Goal: Task Accomplishment & Management: Complete application form

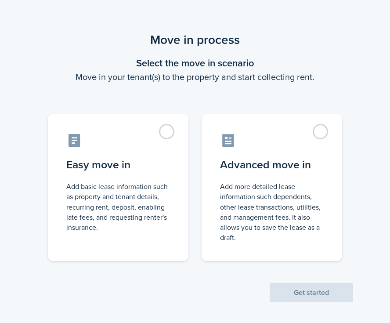
click at [197, 180] on control-radio-group "Easy move in Add basic lease information such as property and tenant details, r…" at bounding box center [194, 182] width 329 height 155
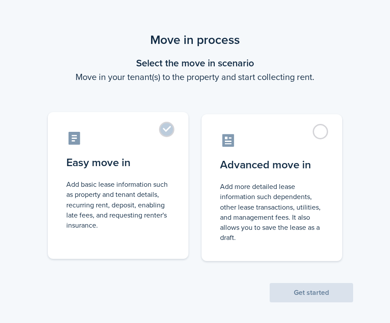
click at [171, 182] on label "Easy move in Add basic lease information such as property and tenant details, r…" at bounding box center [118, 185] width 140 height 147
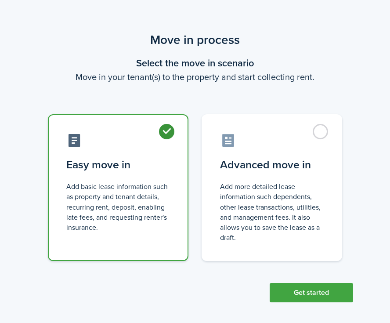
radio input "true"
click at [326, 283] on button "Get started" at bounding box center [311, 292] width 83 height 19
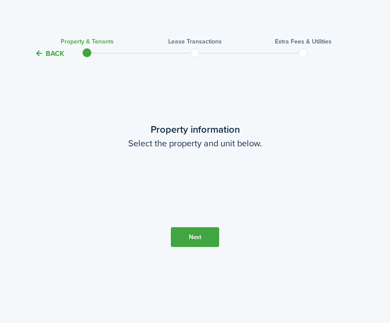
click at [196, 191] on loading-skeleton at bounding box center [195, 184] width 184 height 25
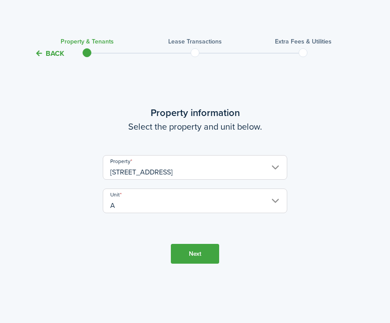
click at [202, 257] on button "Next" at bounding box center [195, 254] width 48 height 20
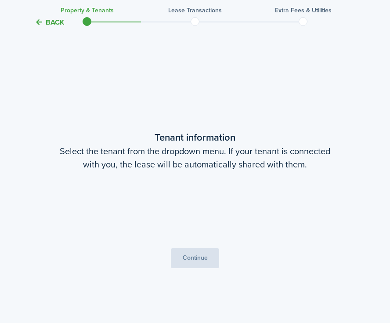
scroll to position [264, 0]
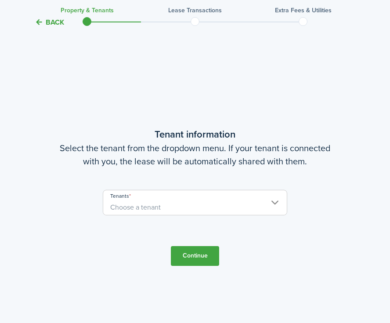
click at [183, 204] on span "Choose a tenant" at bounding box center [194, 207] width 183 height 15
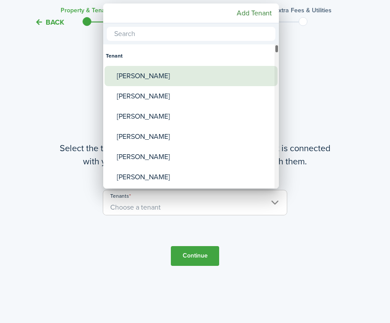
click at [167, 82] on div "[PERSON_NAME]" at bounding box center [194, 76] width 155 height 20
type input "[PERSON_NAME]"
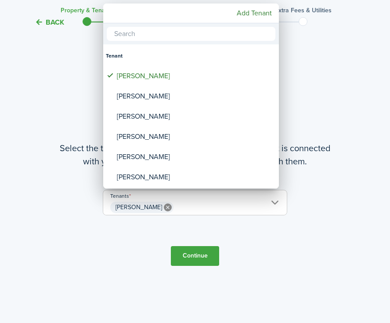
click at [201, 257] on div at bounding box center [195, 161] width 530 height 463
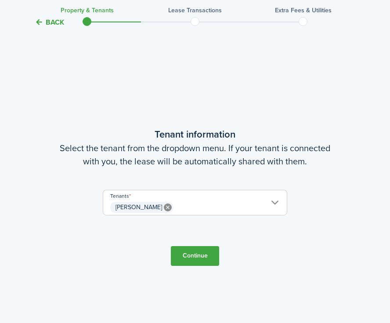
click at [210, 255] on button "Continue" at bounding box center [195, 256] width 48 height 20
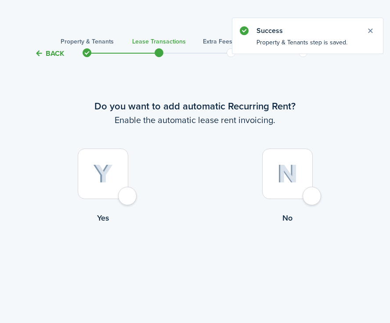
click at [108, 169] on img at bounding box center [103, 173] width 20 height 19
radio input "true"
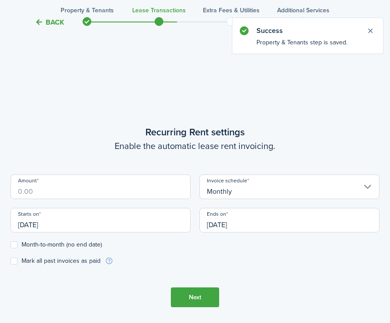
scroll to position [264, 0]
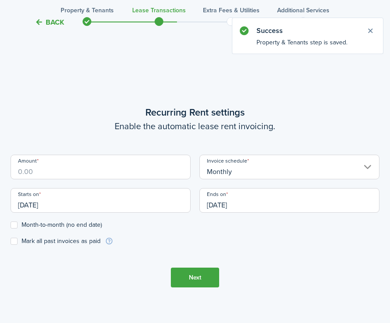
click at [106, 172] on input "Amount" at bounding box center [101, 167] width 180 height 25
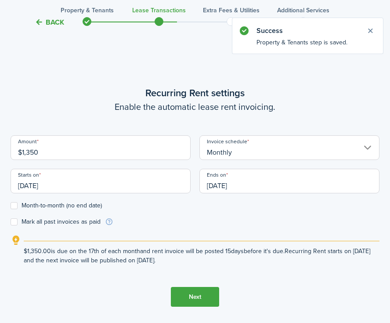
type input "$1,350.00"
click at [42, 195] on div "Starts on [DATE]" at bounding box center [100, 185] width 189 height 33
click at [49, 186] on input "[DATE]" at bounding box center [101, 181] width 180 height 25
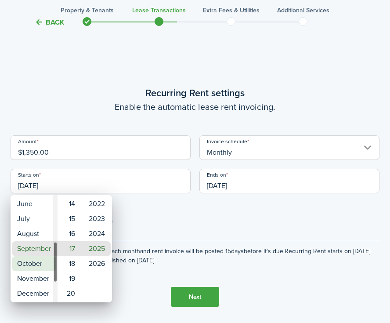
click at [38, 262] on mbsc-wheel-item "October" at bounding box center [34, 263] width 44 height 15
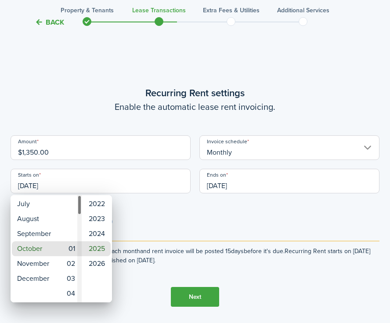
type input "[DATE]"
click at [74, 244] on mbsc-wheel-item "01" at bounding box center [70, 248] width 22 height 15
click at [180, 208] on div at bounding box center [195, 161] width 530 height 463
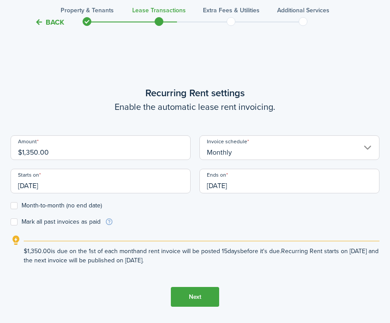
click at [241, 178] on input "[DATE]" at bounding box center [289, 181] width 180 height 25
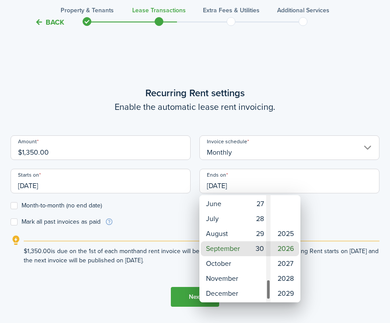
type input "[DATE]"
click at [259, 252] on mbsc-wheel-item "30" at bounding box center [259, 248] width 22 height 15
click at [162, 216] on div at bounding box center [195, 161] width 530 height 463
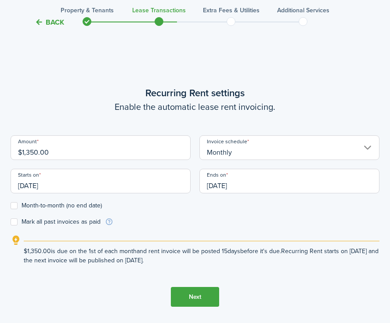
click at [43, 204] on label "Month-to-month (no end date)" at bounding box center [56, 205] width 91 height 7
click at [11, 205] on input "Month-to-month (no end date)" at bounding box center [10, 205] width 0 height 0
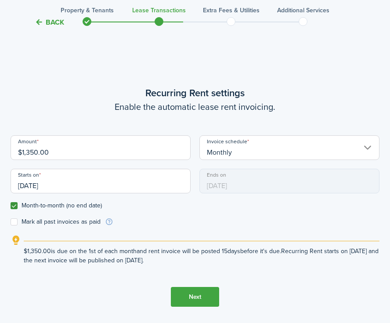
click at [201, 299] on button "Next" at bounding box center [195, 297] width 48 height 20
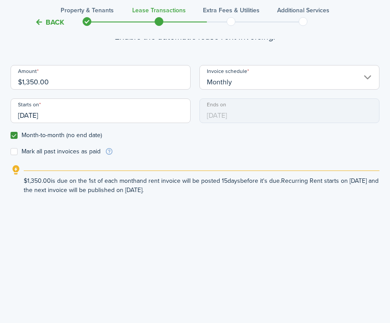
scroll to position [292, 0]
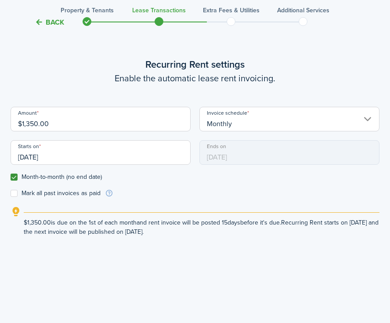
click at [58, 176] on label "Month-to-month (no end date)" at bounding box center [56, 176] width 91 height 7
click at [11, 177] on input "Month-to-month (no end date)" at bounding box center [10, 177] width 0 height 0
checkbox input "false"
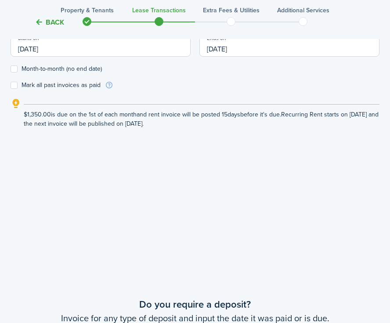
scroll to position [561, 0]
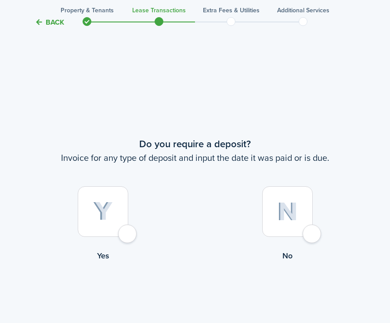
click at [91, 213] on div at bounding box center [103, 211] width 50 height 50
radio input "true"
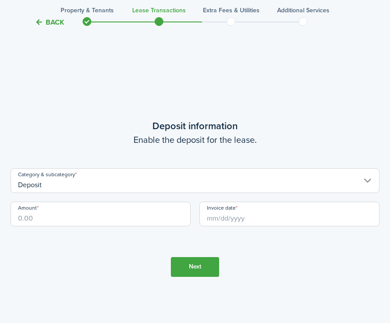
scroll to position [909, 0]
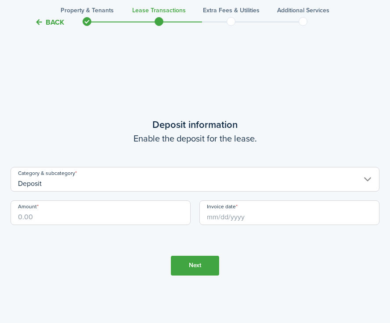
click at [89, 213] on input "Amount" at bounding box center [101, 212] width 180 height 25
click at [275, 209] on input "Invoice date" at bounding box center [289, 212] width 180 height 25
type input "$1,350.00"
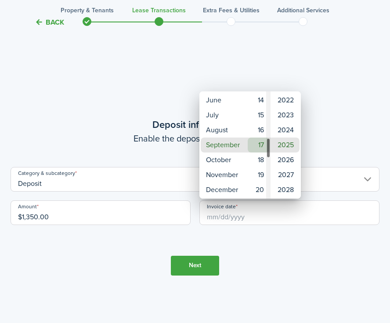
click at [260, 152] on mbsc-wheel-item "18" at bounding box center [259, 159] width 22 height 15
click at [259, 132] on mbsc-wheel-item "17" at bounding box center [259, 129] width 22 height 15
type input "[DATE]"
click at [272, 250] on div at bounding box center [195, 161] width 530 height 463
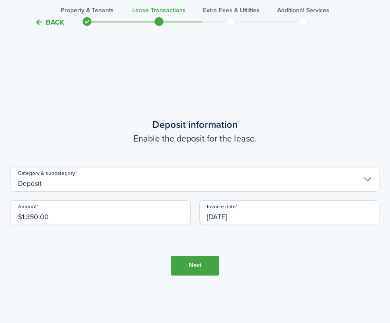
click at [189, 263] on button "Next" at bounding box center [195, 265] width 48 height 20
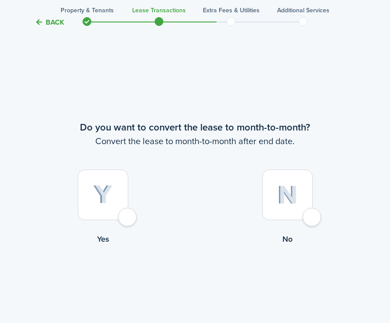
scroll to position [1232, 0]
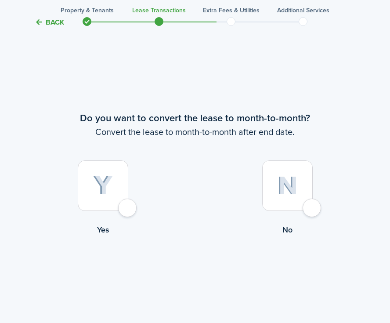
click at [112, 183] on img at bounding box center [103, 185] width 20 height 19
radio input "true"
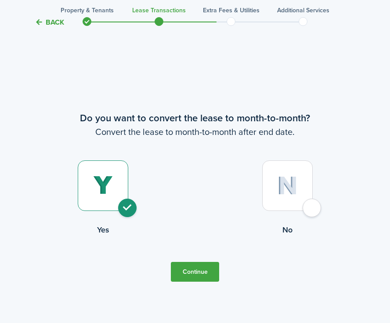
click at [194, 262] on tc-wizard-step "Do you want to convert the lease to month-to-month? Convert the lease to month-…" at bounding box center [195, 196] width 369 height 323
click at [198, 267] on button "Continue" at bounding box center [195, 272] width 48 height 20
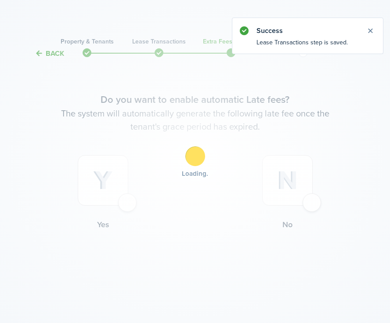
scroll to position [0, 0]
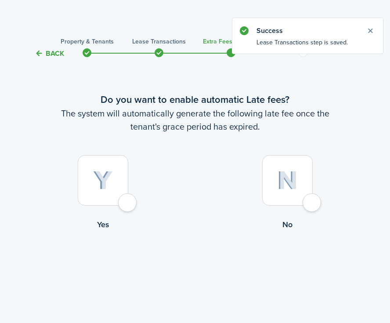
click at [115, 174] on div at bounding box center [103, 180] width 50 height 50
radio input "true"
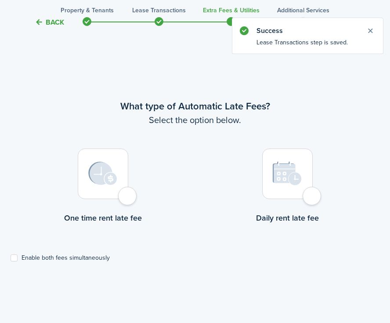
scroll to position [264, 0]
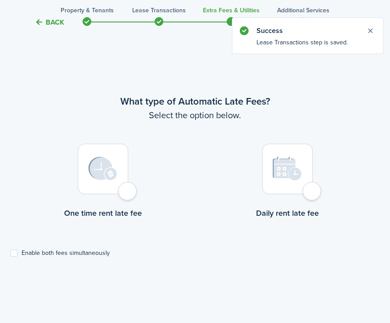
click at [82, 245] on lease-wizard-late-fee-type-choice "What type of Automatic Late Fees? Select the option below. One time rent late f…" at bounding box center [195, 175] width 369 height 162
click at [84, 249] on label "Enable both fees simultaneously" at bounding box center [60, 252] width 99 height 7
click at [11, 253] on input "Enable both fees simultaneously" at bounding box center [10, 253] width 0 height 0
checkbox input "true"
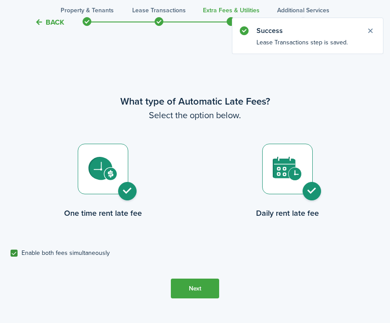
click at [197, 287] on button "Next" at bounding box center [195, 288] width 48 height 20
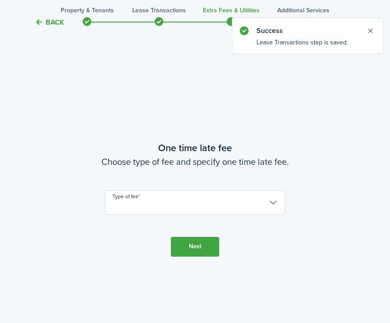
scroll to position [586, 0]
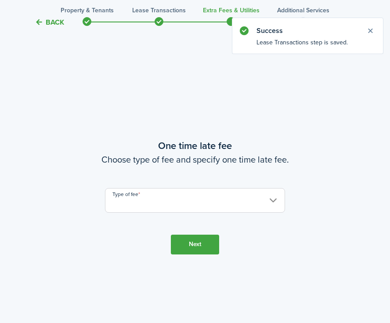
click at [180, 203] on input "Type of fee" at bounding box center [195, 200] width 180 height 25
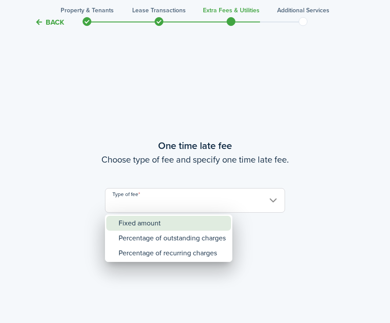
click at [177, 223] on div "Fixed amount" at bounding box center [172, 223] width 107 height 15
type input "Fixed amount"
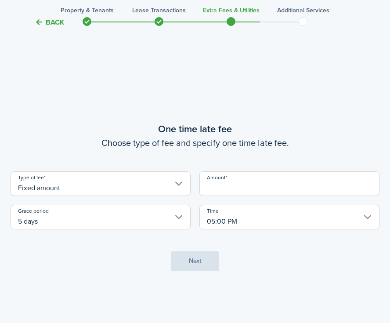
click at [252, 170] on lease-wizard-late-fee-onetime "One time late fee Choose type of fee and specify one time late fee. Type of fee…" at bounding box center [195, 176] width 369 height 108
click at [249, 177] on input "Amount" at bounding box center [289, 183] width 180 height 25
click at [102, 192] on input "Fixed amount" at bounding box center [101, 183] width 180 height 25
type input "$100.00"
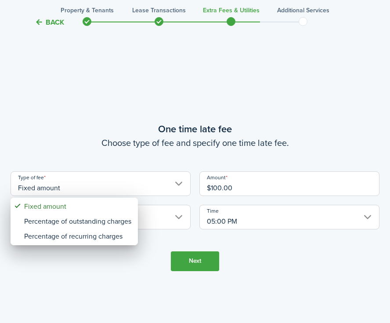
click at [156, 157] on div at bounding box center [195, 161] width 530 height 463
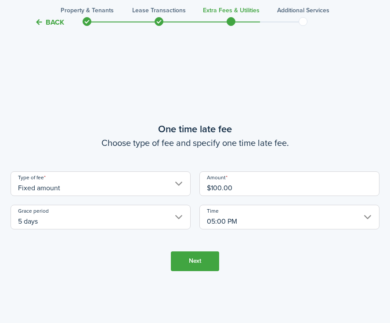
click at [150, 207] on input "5 days" at bounding box center [101, 217] width 180 height 25
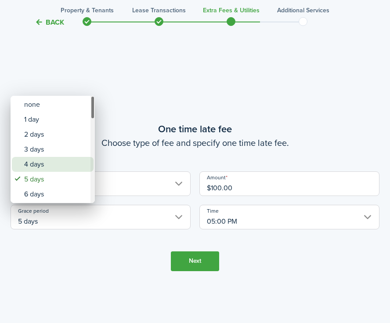
click at [61, 164] on div "4 days" at bounding box center [56, 164] width 64 height 15
type input "4 days"
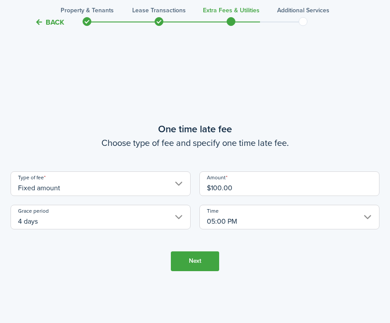
click at [278, 230] on tc-wizard-step "One time late fee Choose type of fee and specify one time late fee. Type of fee…" at bounding box center [195, 196] width 369 height 323
click at [259, 211] on input "05:00 PM" at bounding box center [289, 217] width 180 height 25
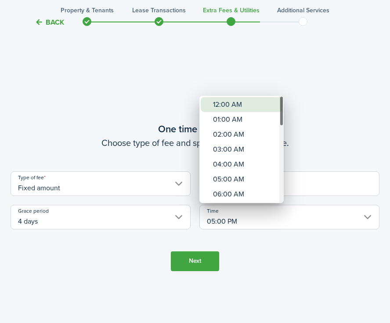
click at [232, 106] on div "12:00 AM" at bounding box center [245, 104] width 64 height 15
type input "12:00 AM"
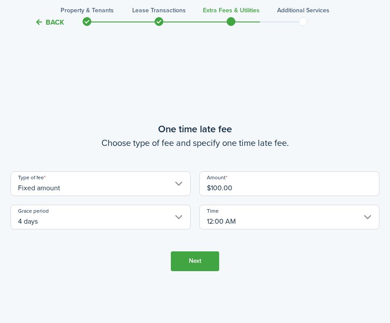
click at [201, 262] on button "Next" at bounding box center [195, 261] width 48 height 20
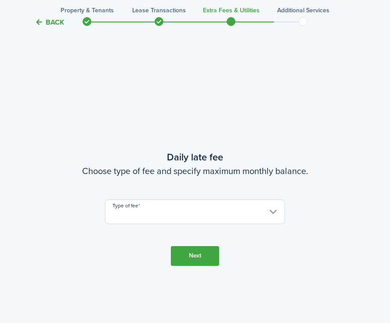
scroll to position [909, 0]
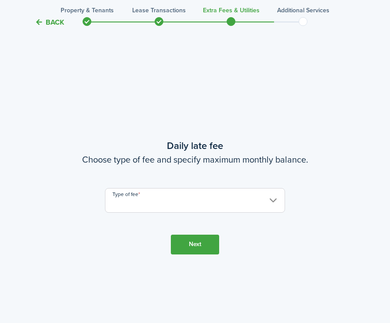
click at [199, 188] on input "Type of fee" at bounding box center [195, 200] width 180 height 25
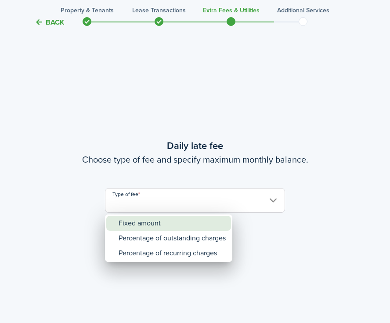
click at [163, 221] on div "Fixed amount" at bounding box center [172, 223] width 107 height 15
type input "Fixed amount"
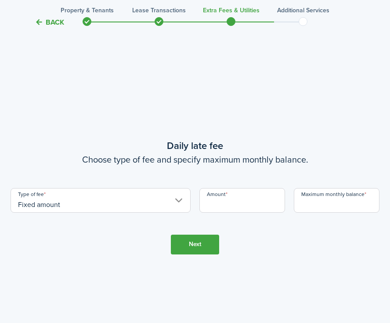
click at [239, 197] on input "Amount" at bounding box center [242, 200] width 86 height 25
type input "$25.00"
click at [327, 188] on input "Maximum monthly balance" at bounding box center [337, 200] width 86 height 25
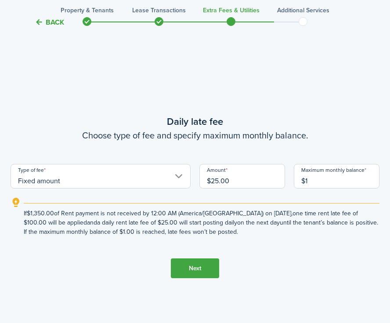
type input "$"
type input "$500.00"
click at [187, 272] on button "Next" at bounding box center [195, 268] width 48 height 20
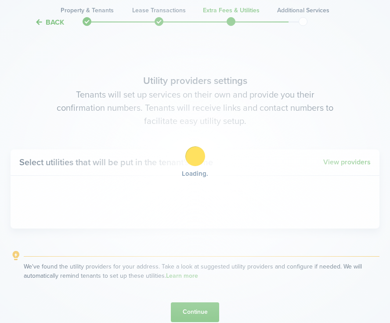
scroll to position [1232, 0]
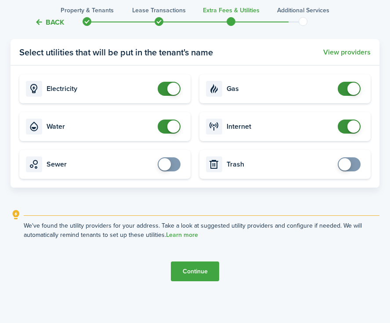
click at [198, 271] on button "Continue" at bounding box center [195, 271] width 48 height 20
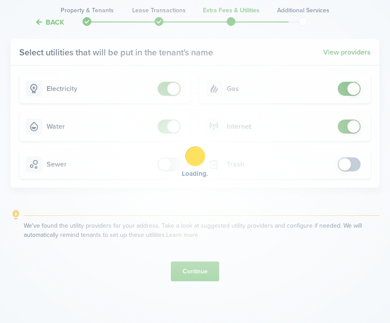
scroll to position [0, 0]
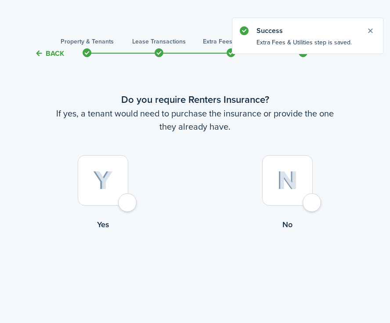
click at [288, 214] on label "No" at bounding box center [287, 194] width 184 height 79
radio input "true"
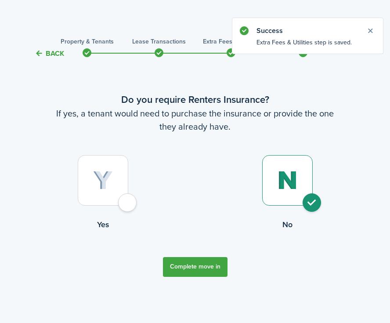
click at [217, 278] on tc-wizard-step "Do you require Renters Insurance? If yes, a tenant would need to purchase the i…" at bounding box center [195, 184] width 369 height 228
click at [210, 270] on button "Complete move in" at bounding box center [195, 267] width 65 height 20
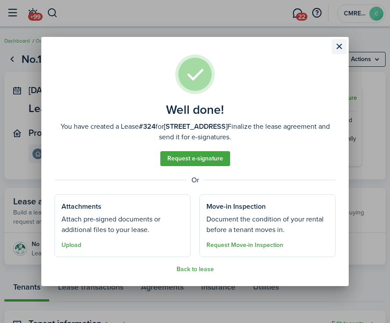
click at [342, 44] on button "Close modal" at bounding box center [338, 46] width 15 height 15
